Goal: Information Seeking & Learning: Learn about a topic

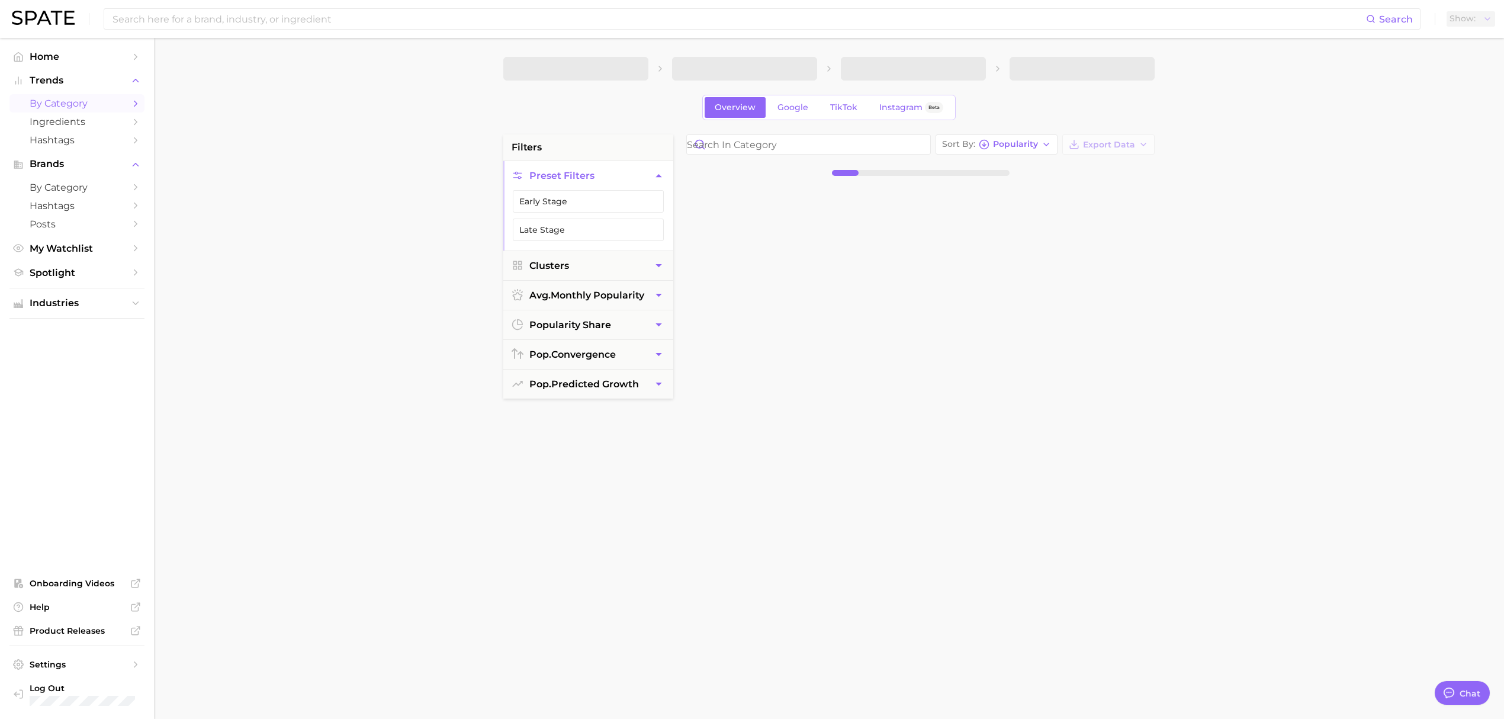
type textarea "x"
click at [266, 21] on input at bounding box center [716, 19] width 1210 height 20
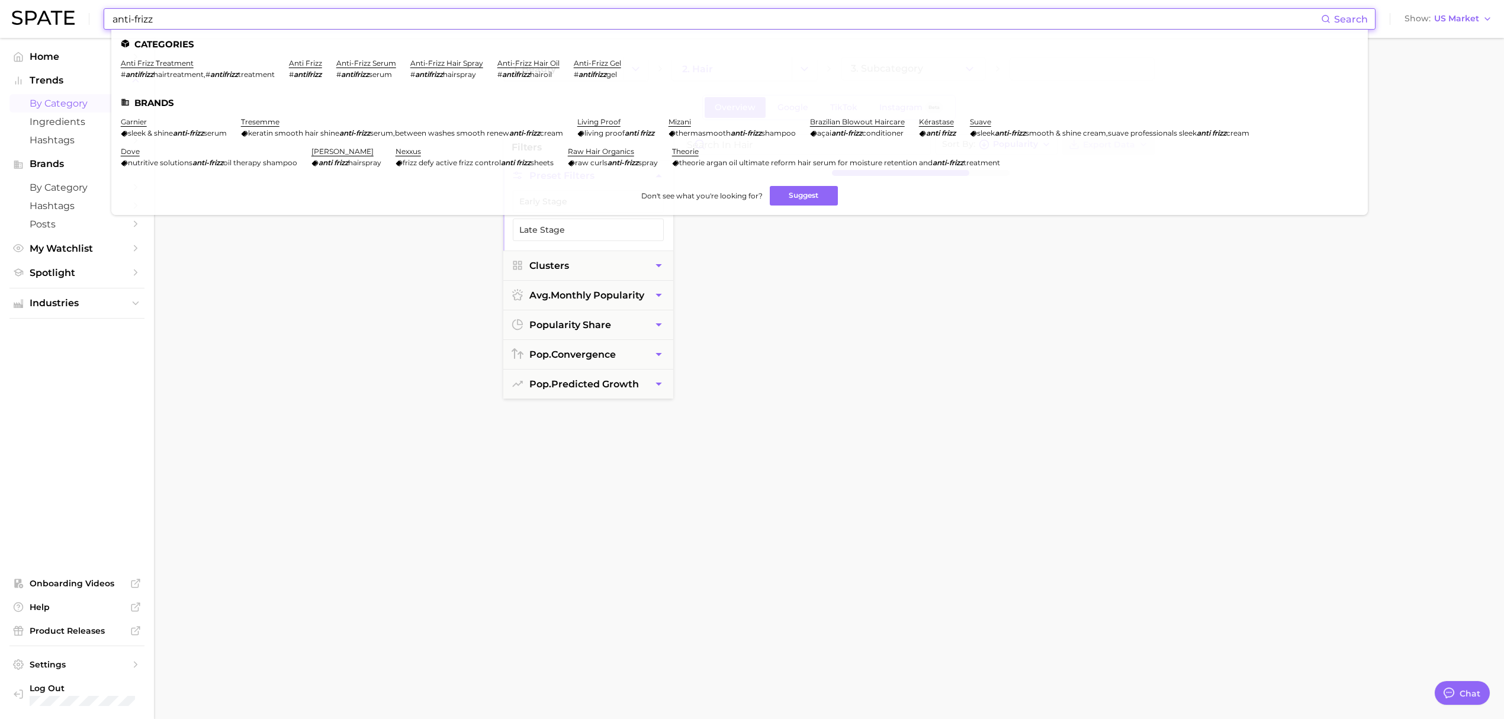
type input "anti-frizz"
